Goal: Task Accomplishment & Management: Submit feedback/report problem

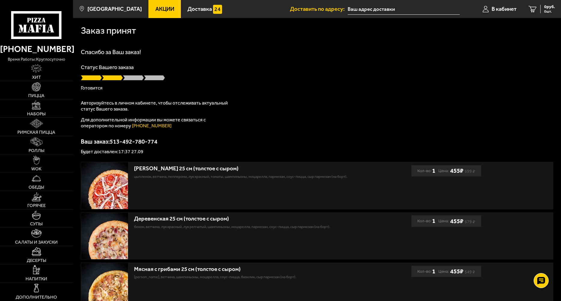
click at [139, 127] on link "[PHONE_NUMBER]" at bounding box center [152, 126] width 40 height 6
click at [543, 281] on use at bounding box center [541, 281] width 9 height 8
click at [544, 246] on use at bounding box center [541, 246] width 9 height 8
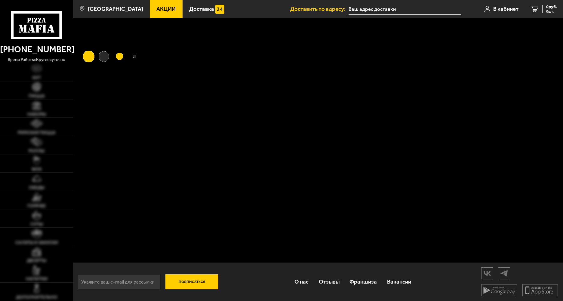
type input "[STREET_ADDRESS]"
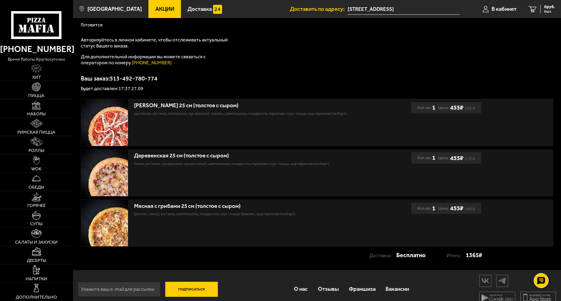
scroll to position [71, 0]
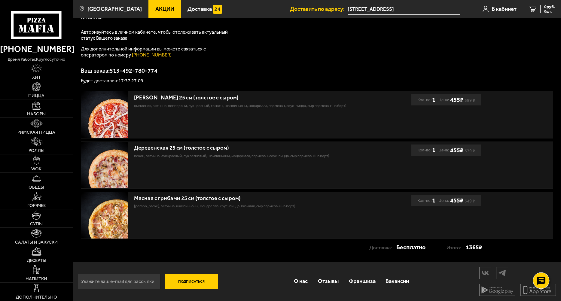
click at [544, 282] on icon at bounding box center [541, 281] width 9 height 8
click at [545, 262] on use at bounding box center [541, 263] width 9 height 8
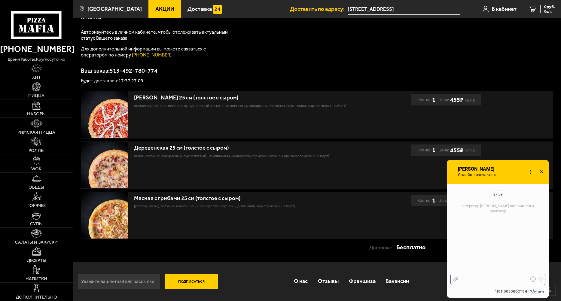
scroll to position [66, 0]
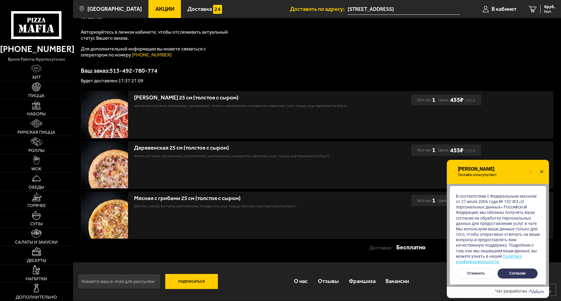
click at [506, 274] on button "Согласен" at bounding box center [518, 273] width 41 height 11
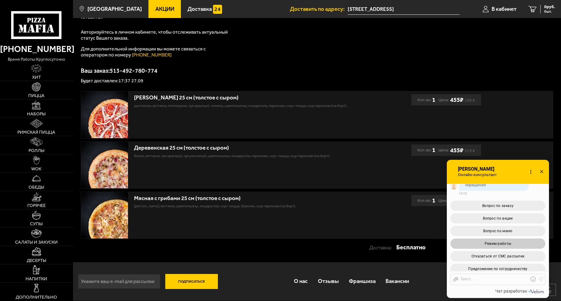
scroll to position [173, 0]
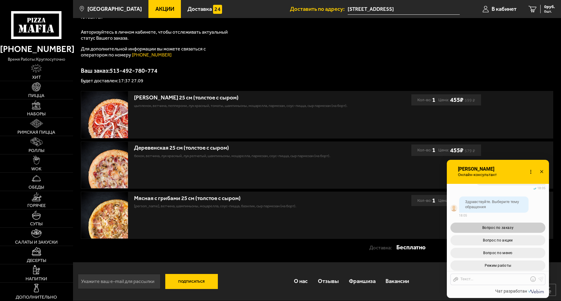
click at [510, 227] on span "Вопрос по заказу" at bounding box center [498, 228] width 31 height 4
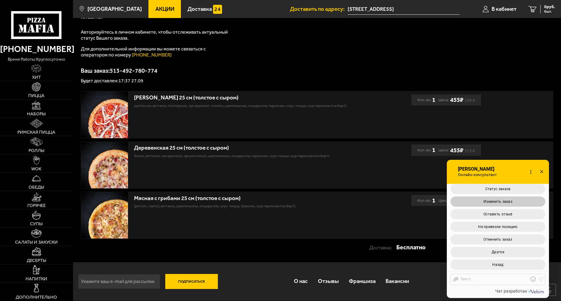
scroll to position [349, 0]
click at [515, 227] on span "Не привезли позицию" at bounding box center [498, 226] width 40 height 4
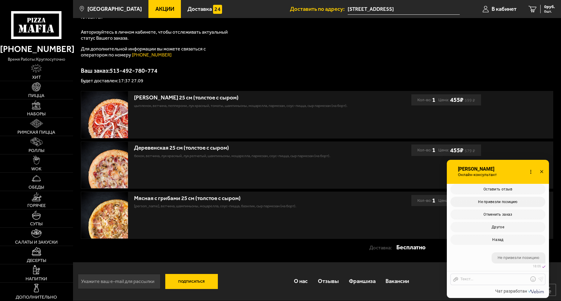
scroll to position [430, 0]
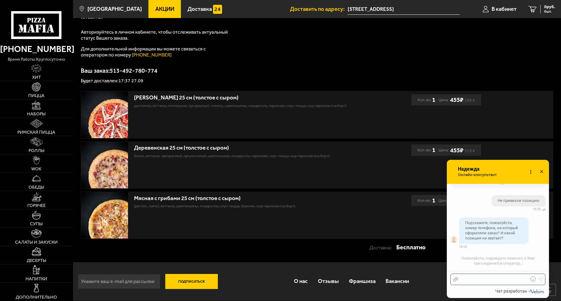
click at [486, 280] on div at bounding box center [493, 279] width 70 height 5
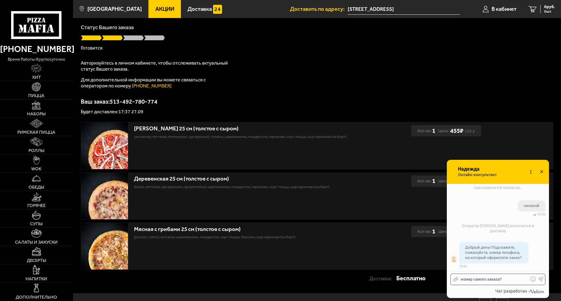
scroll to position [530, 0]
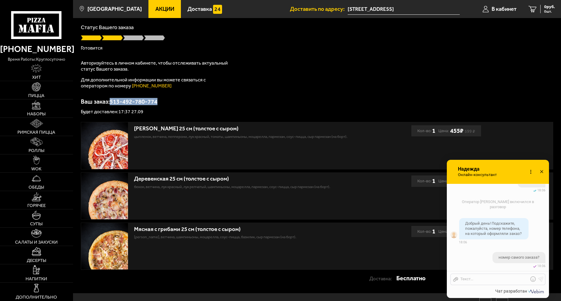
drag, startPoint x: 162, startPoint y: 100, endPoint x: 112, endPoint y: 103, distance: 50.0
click at [112, 103] on p "Ваш заказ: 513-492-780-774" at bounding box center [317, 102] width 473 height 6
copy p "513-492-780-774"
click at [476, 280] on div at bounding box center [493, 279] width 70 height 5
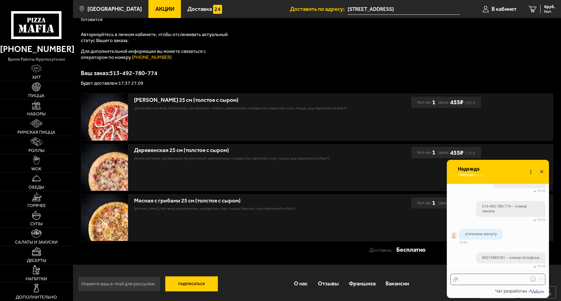
scroll to position [71, 0]
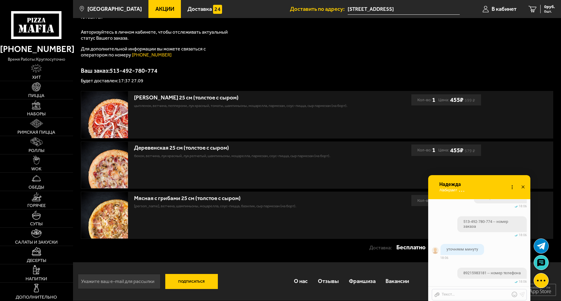
drag, startPoint x: 497, startPoint y: 171, endPoint x: 491, endPoint y: 165, distance: 8.5
click at [491, 175] on div "Онлайн-консультант Надежда Онлайн-консультант Набирает Онлайн-консультант" at bounding box center [479, 187] width 102 height 24
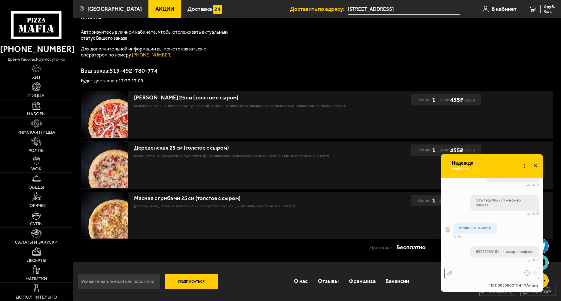
click at [477, 276] on div at bounding box center [487, 273] width 70 height 5
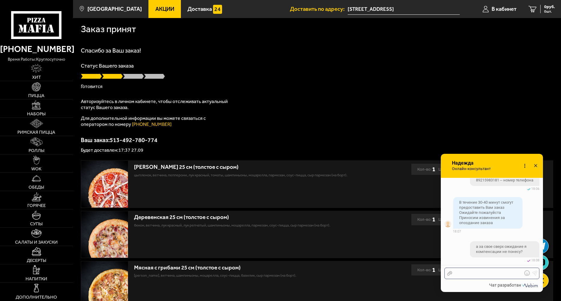
scroll to position [0, 0]
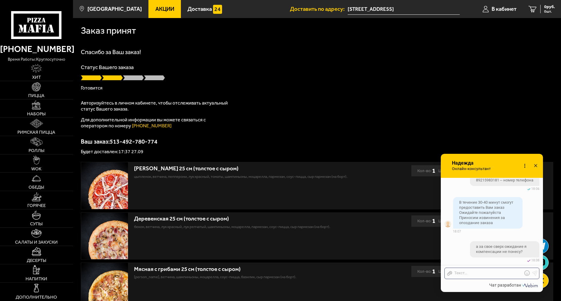
click at [448, 272] on icon at bounding box center [449, 273] width 5 height 5
click at [0, 0] on input "Отправить файл" at bounding box center [0, 0] width 0 height 0
click at [482, 275] on div at bounding box center [487, 273] width 70 height 5
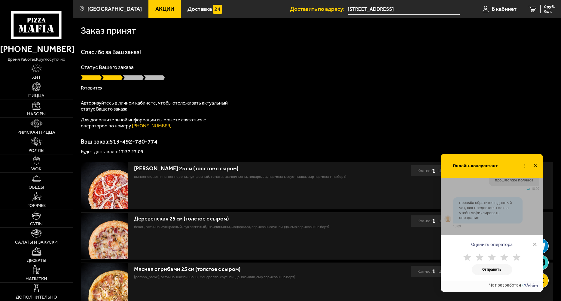
scroll to position [831, 0]
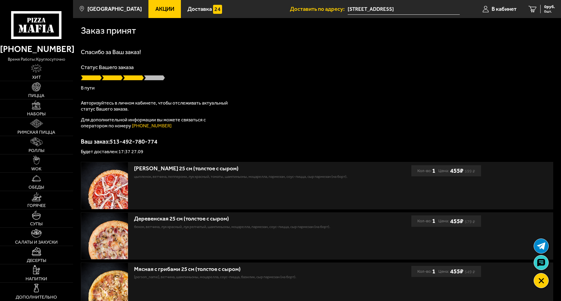
click at [491, 103] on div "Спасибо за Ваш заказ! Статус Вашего заказа В пути Авторизуйтесь в личном кабине…" at bounding box center [317, 101] width 473 height 105
click at [545, 261] on use at bounding box center [541, 263] width 9 height 8
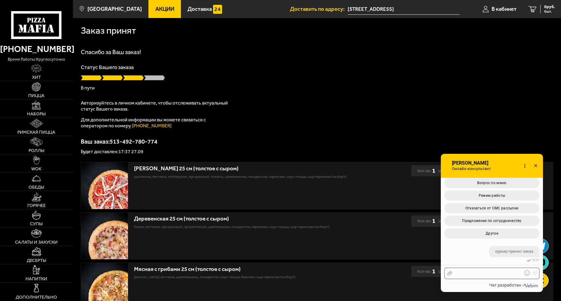
scroll to position [1121, 0]
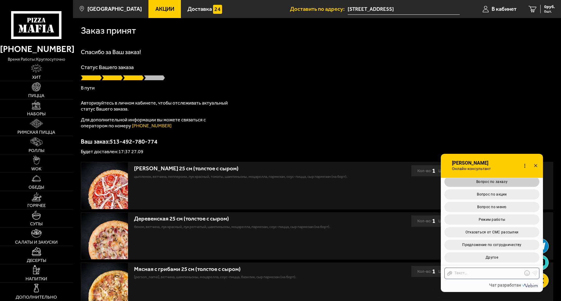
click at [498, 185] on button "Вопрос по заказу" at bounding box center [492, 182] width 95 height 10
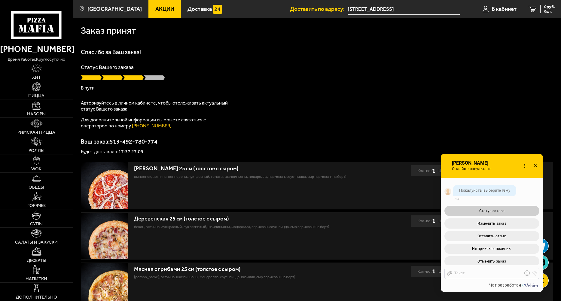
scroll to position [1218, 0]
click at [499, 217] on button "Статус заказа" at bounding box center [492, 212] width 95 height 10
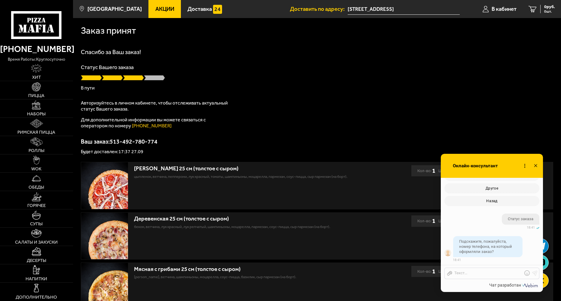
scroll to position [1334, 0]
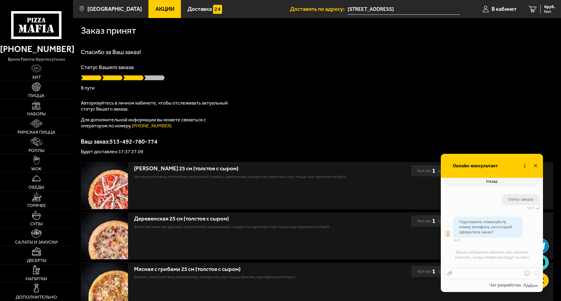
click at [485, 271] on div at bounding box center [487, 273] width 70 height 5
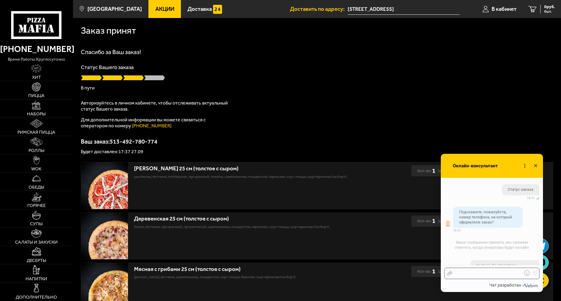
scroll to position [1368, 0]
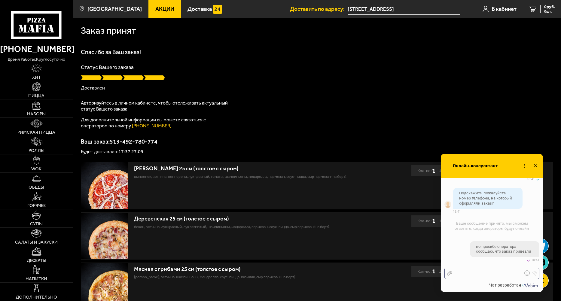
checkbox input "true"
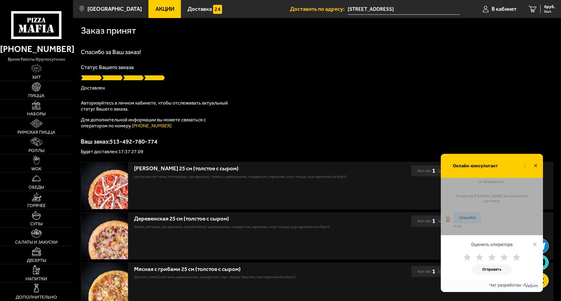
scroll to position [1478, 0]
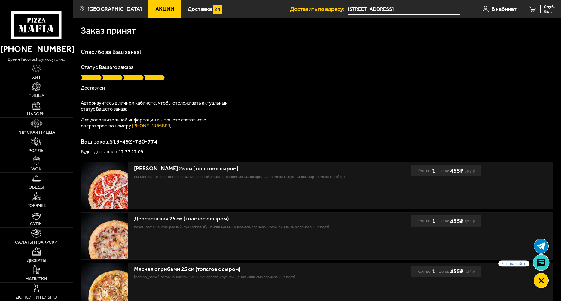
click at [538, 264] on use at bounding box center [541, 263] width 9 height 8
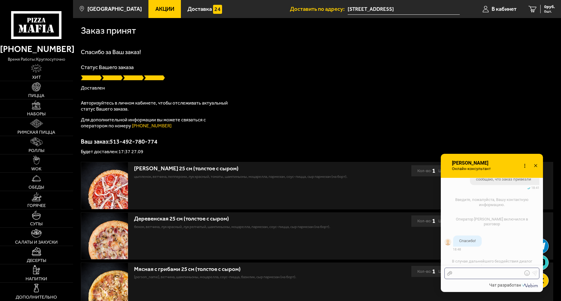
scroll to position [1426, 0]
drag, startPoint x: 463, startPoint y: 250, endPoint x: 480, endPoint y: 251, distance: 17.8
click at [480, 246] on div "Спасибо!" at bounding box center [467, 240] width 29 height 11
click at [476, 246] on div "Спасибо!" at bounding box center [467, 240] width 29 height 11
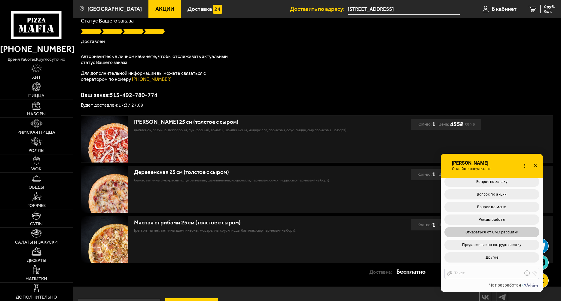
scroll to position [71, 0]
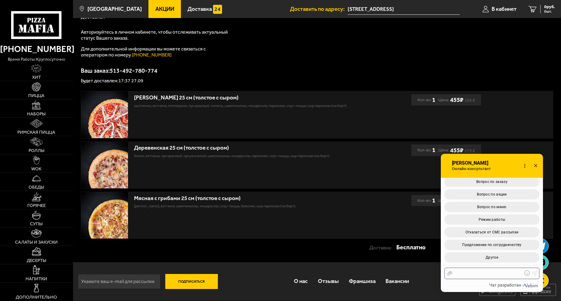
click at [474, 277] on div "Отправить файл Текст..." at bounding box center [492, 273] width 95 height 11
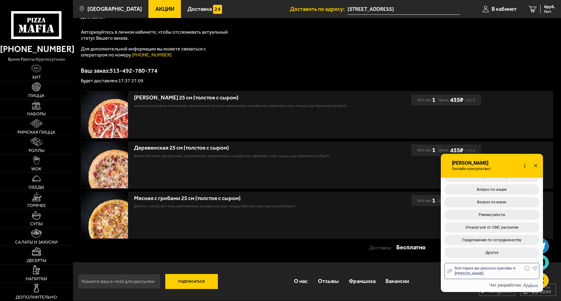
click at [527, 269] on icon at bounding box center [527, 268] width 5 height 5
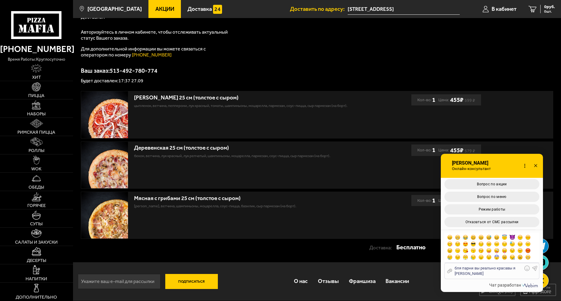
click at [520, 235] on span at bounding box center [520, 237] width 5 height 5
click at [484, 276] on div "бля парни вы реально красавы я ебал" at bounding box center [487, 271] width 70 height 11
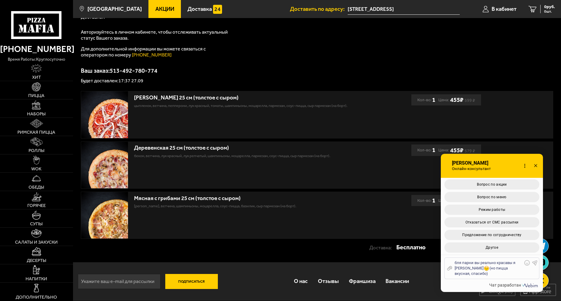
click at [535, 263] on use at bounding box center [535, 263] width 5 height 5
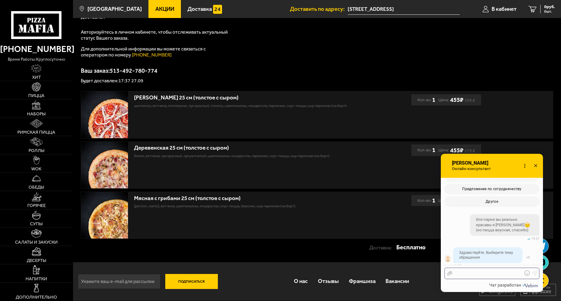
scroll to position [1779, 0]
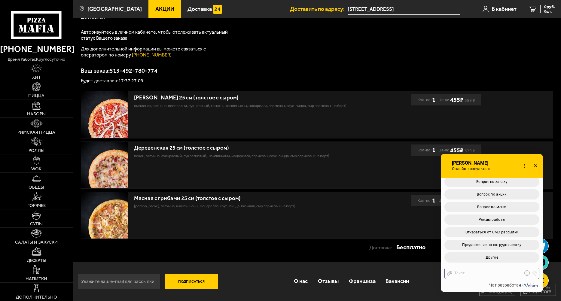
click at [306, 257] on div "Заказ принят Спасибо за Ваш заказ! Статус Вашего заказа Доставлен Авторизуйтесь…" at bounding box center [317, 104] width 488 height 315
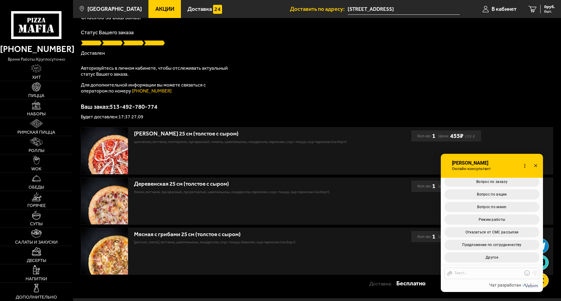
scroll to position [0, 0]
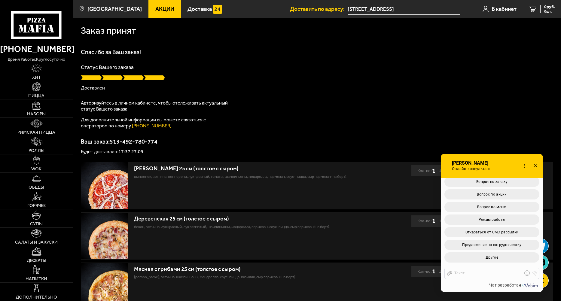
click at [436, 92] on div "Спасибо за Ваш заказ! Статус Вашего заказа Доставлен Авторизуйтесь в личном каб…" at bounding box center [317, 101] width 473 height 105
click at [533, 167] on icon at bounding box center [536, 166] width 9 height 9
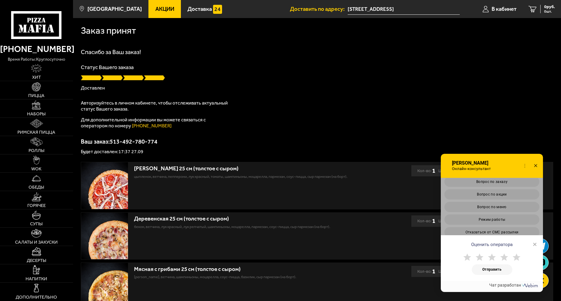
click at [465, 258] on icon at bounding box center [468, 258] width 8 height 8
click at [492, 269] on button "Отправить" at bounding box center [492, 270] width 41 height 11
